Goal: Entertainment & Leisure: Consume media (video, audio)

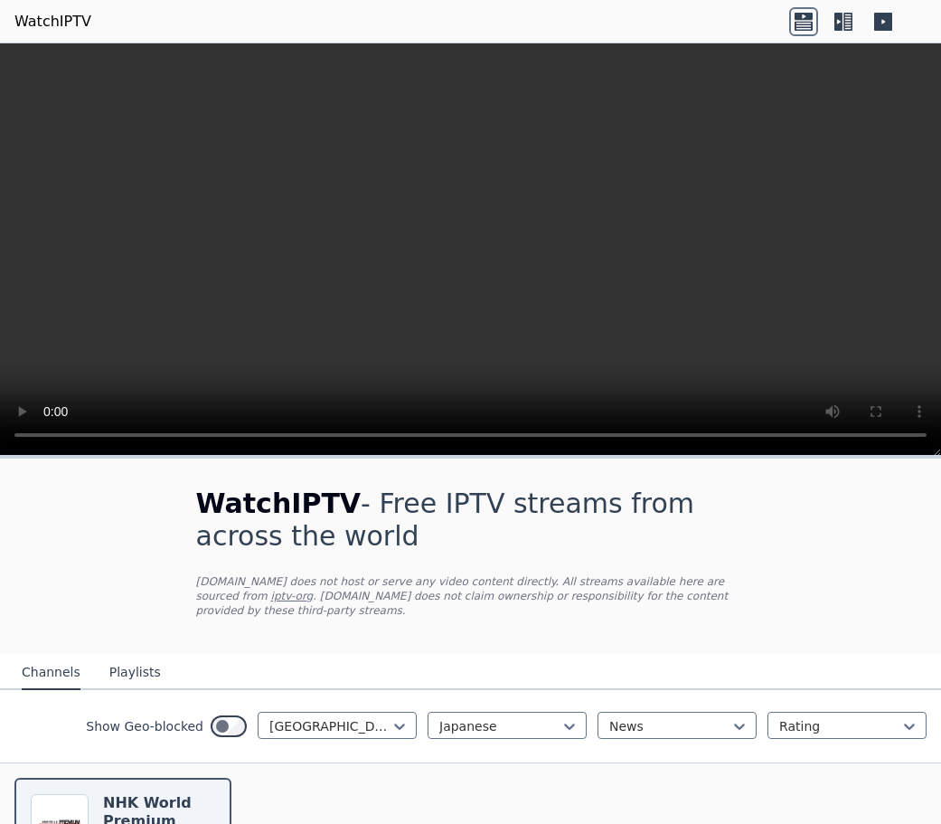
click at [316, 259] on video at bounding box center [470, 249] width 941 height 412
click at [909, 522] on div "WatchIPTV - Free IPTV streams from across the world [DOMAIN_NAME] does not host…" at bounding box center [470, 737] width 941 height 558
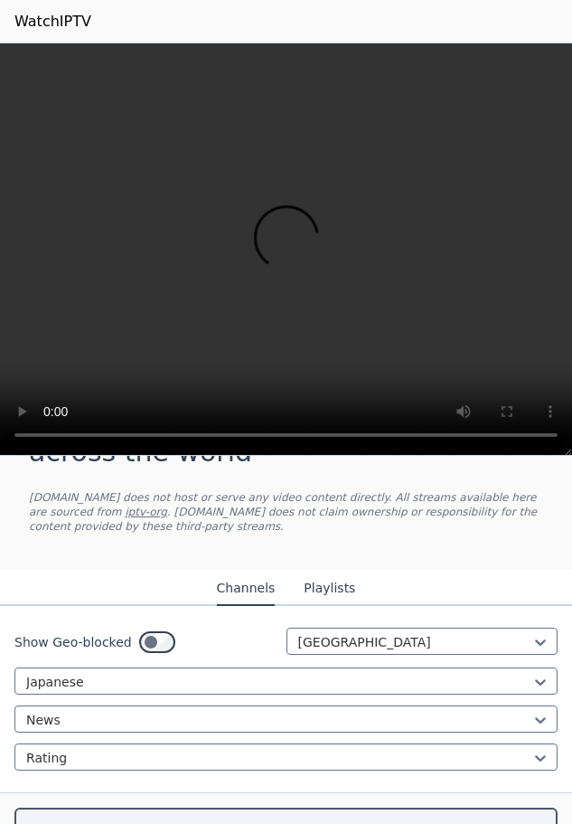
scroll to position [271, 0]
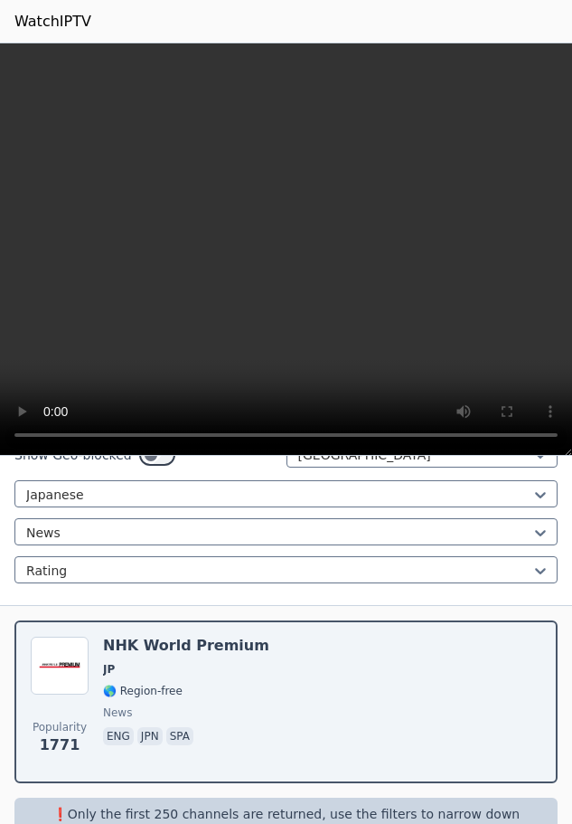
click at [1, 634] on div "Popularity 1771 NHK World Premium JP 🌎 Region-free news eng jpn spa" at bounding box center [286, 702] width 572 height 192
